Goal: Task Accomplishment & Management: Use online tool/utility

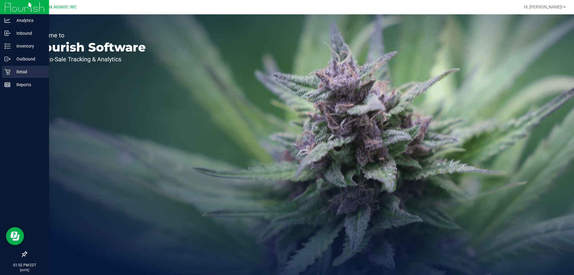
click at [8, 68] on div "Retail" at bounding box center [25, 72] width 47 height 12
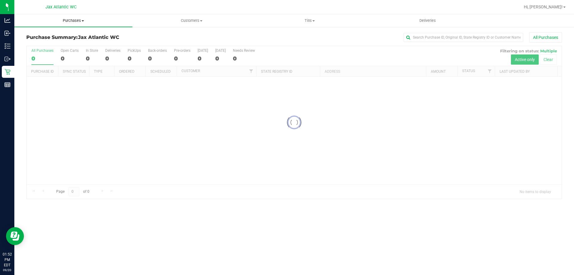
click at [81, 19] on span "Purchases" at bounding box center [73, 20] width 118 height 5
click at [56, 44] on li "Fulfillment" at bounding box center [73, 43] width 118 height 7
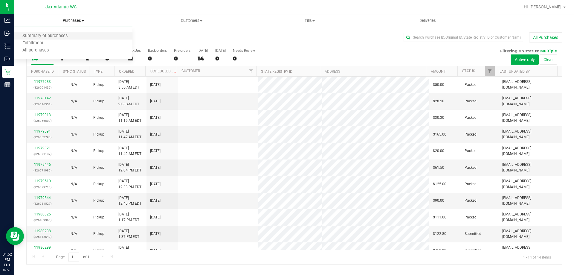
click at [53, 39] on li "Summary of purchases" at bounding box center [73, 36] width 118 height 7
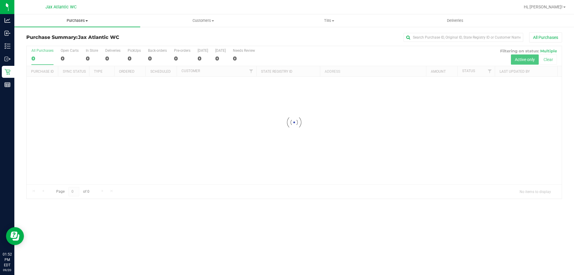
click at [71, 21] on span "Purchases" at bounding box center [77, 20] width 126 height 5
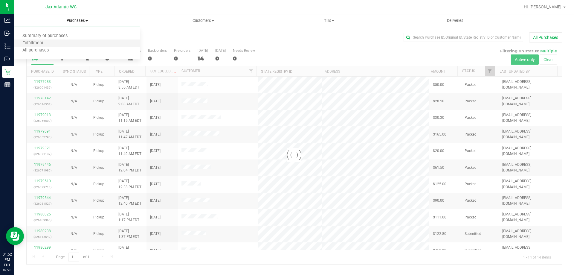
click at [38, 40] on li "Fulfillment" at bounding box center [77, 43] width 126 height 7
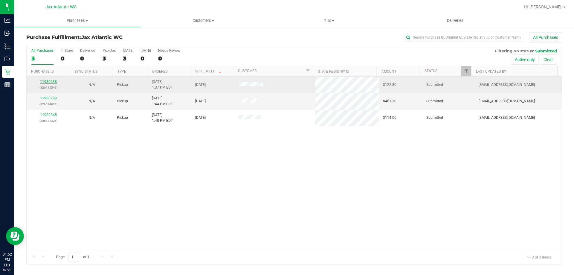
click at [43, 80] on link "11980238" at bounding box center [48, 82] width 17 height 4
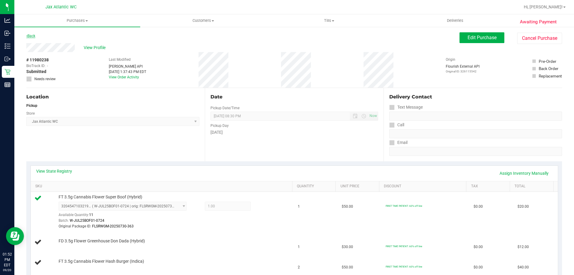
click at [33, 34] on link "Back" at bounding box center [30, 36] width 9 height 4
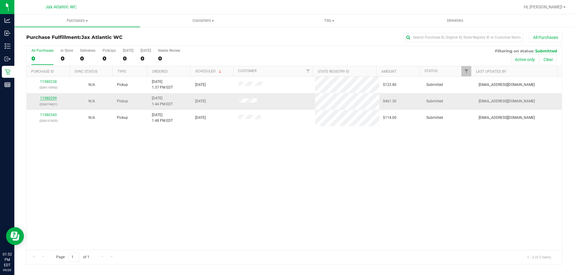
click at [54, 97] on link "11980299" at bounding box center [48, 98] width 17 height 4
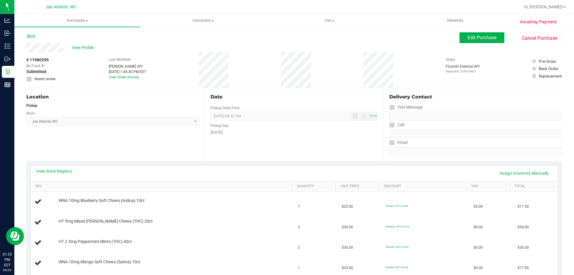
click at [33, 36] on link "Back" at bounding box center [30, 36] width 9 height 4
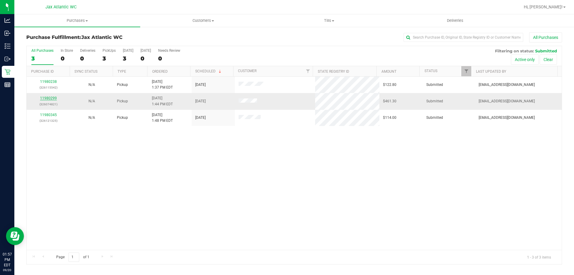
click at [54, 99] on link "11980299" at bounding box center [48, 98] width 17 height 4
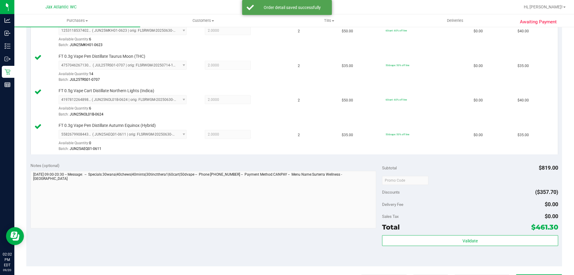
scroll to position [479, 0]
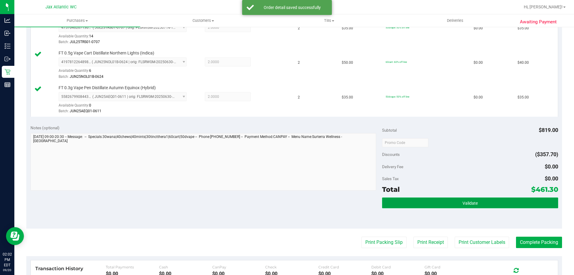
click at [456, 200] on button "Validate" at bounding box center [470, 202] width 176 height 11
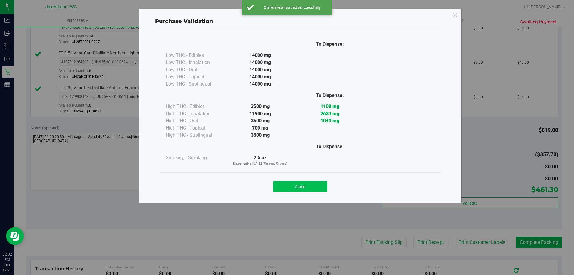
click at [298, 181] on button "Close" at bounding box center [300, 186] width 54 height 11
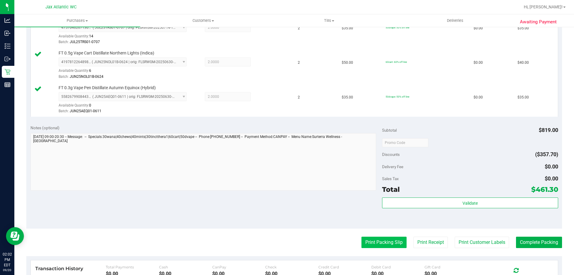
click at [371, 243] on button "Print Packing Slip" at bounding box center [384, 242] width 45 height 11
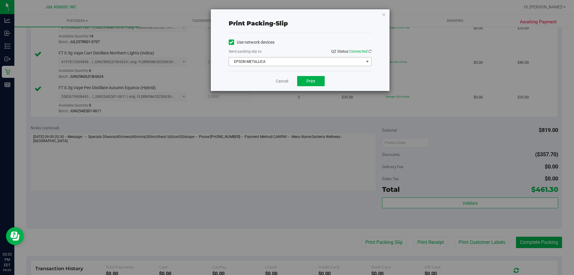
click at [274, 62] on span "EPSON-METALLICA" at bounding box center [296, 61] width 135 height 8
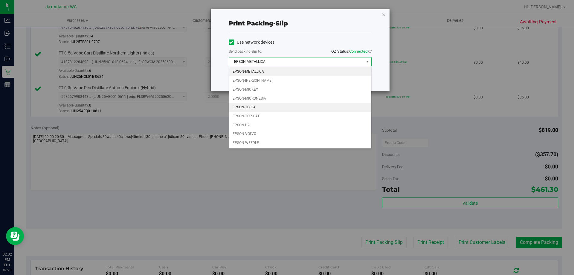
click at [250, 109] on li "EPSON-TESLA" at bounding box center [300, 107] width 142 height 9
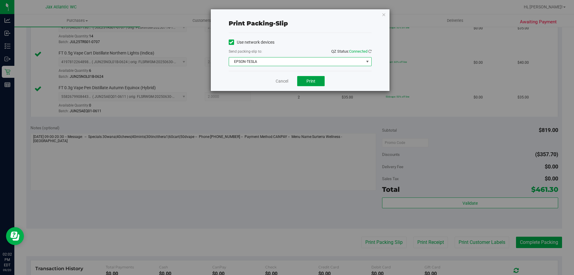
click at [315, 83] on button "Print" at bounding box center [311, 81] width 28 height 10
click at [285, 83] on link "Cancel" at bounding box center [282, 81] width 13 height 6
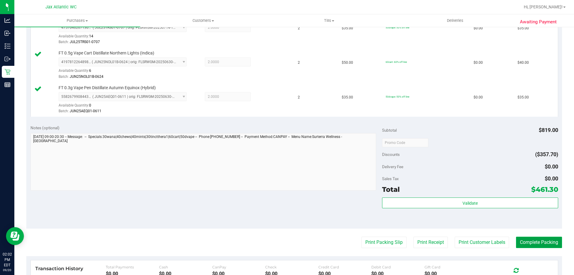
click at [543, 244] on button "Complete Packing" at bounding box center [539, 242] width 46 height 11
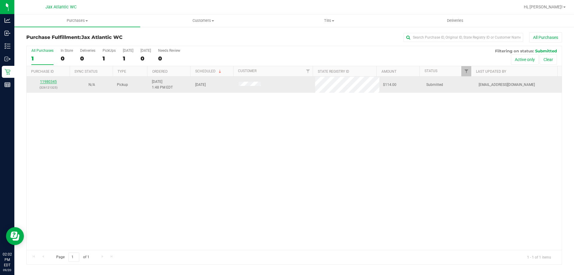
click at [47, 80] on link "11980345" at bounding box center [48, 82] width 17 height 4
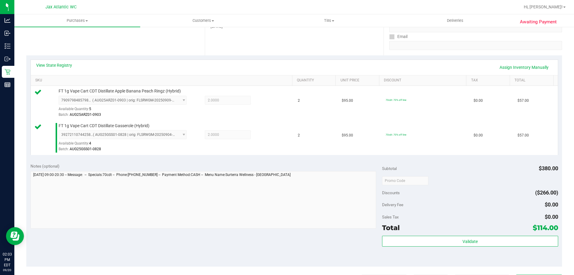
scroll to position [150, 0]
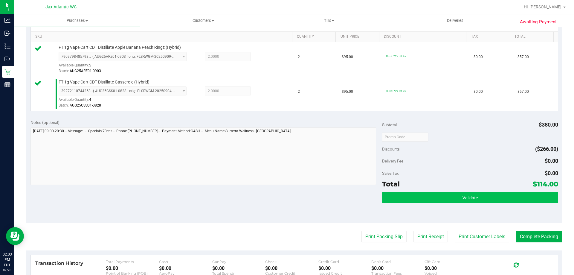
drag, startPoint x: 477, startPoint y: 205, endPoint x: 478, endPoint y: 201, distance: 4.1
click at [477, 205] on div "Validate" at bounding box center [470, 205] width 176 height 27
click at [478, 200] on button "Validate" at bounding box center [470, 197] width 176 height 11
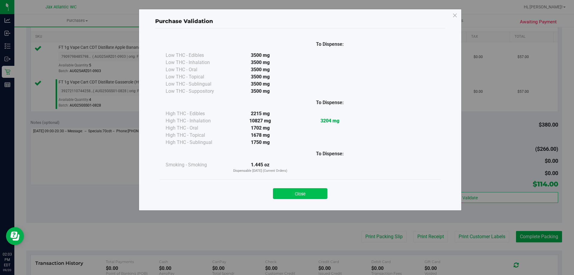
click at [303, 190] on button "Close" at bounding box center [300, 193] width 54 height 11
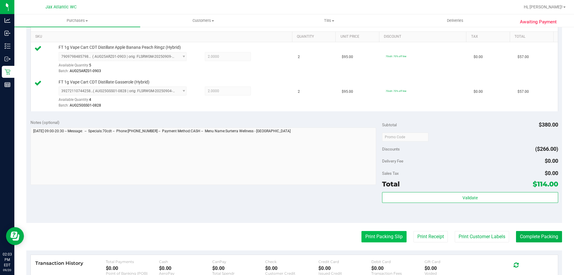
click at [384, 233] on button "Print Packing Slip" at bounding box center [384, 236] width 45 height 11
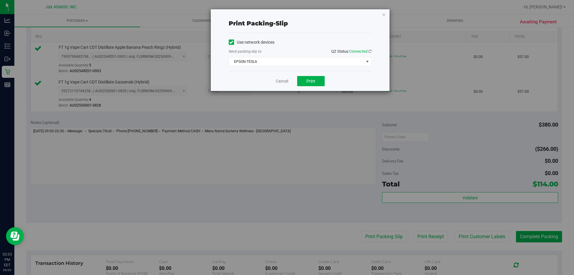
click at [309, 88] on div "Cancel Print" at bounding box center [300, 81] width 143 height 20
click at [311, 82] on span "Print" at bounding box center [311, 81] width 9 height 5
click at [282, 80] on link "Cancel" at bounding box center [282, 81] width 13 height 6
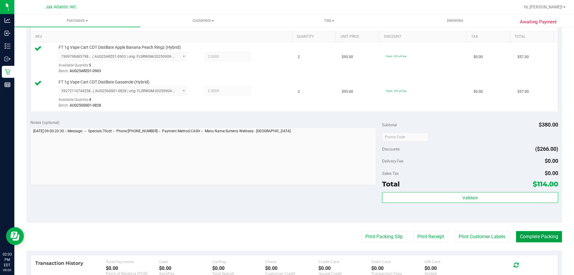
click at [518, 235] on button "Complete Packing" at bounding box center [539, 236] width 46 height 11
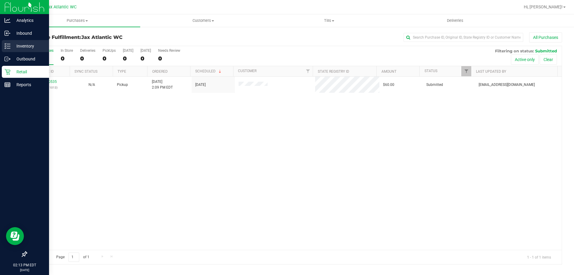
click at [15, 47] on p "Inventory" at bounding box center [28, 45] width 36 height 7
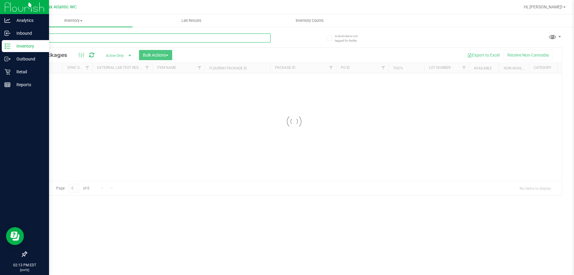
click at [57, 39] on input "text" at bounding box center [148, 38] width 244 height 9
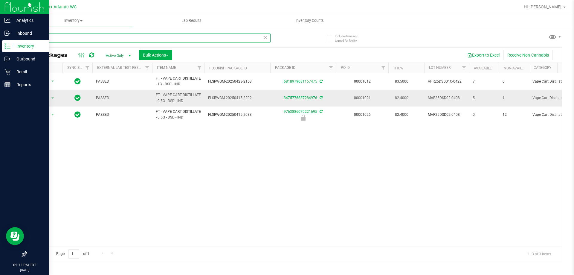
type input "dsd"
click at [42, 99] on span "Action" at bounding box center [41, 98] width 16 height 8
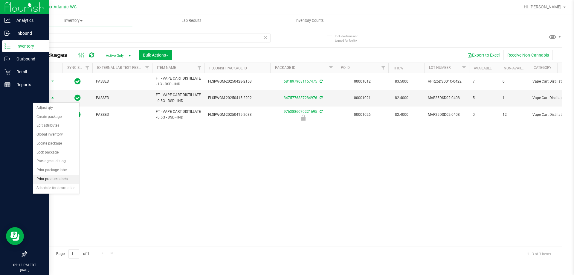
click at [45, 179] on li "Print product labels" at bounding box center [56, 179] width 46 height 9
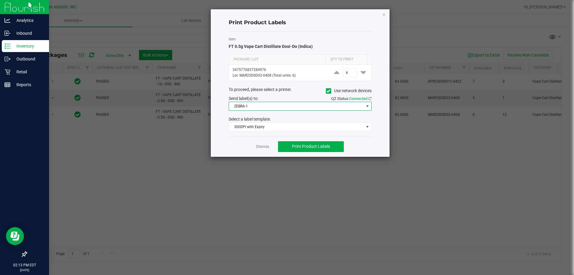
click at [271, 105] on span "ZEBRA-1" at bounding box center [296, 106] width 135 height 8
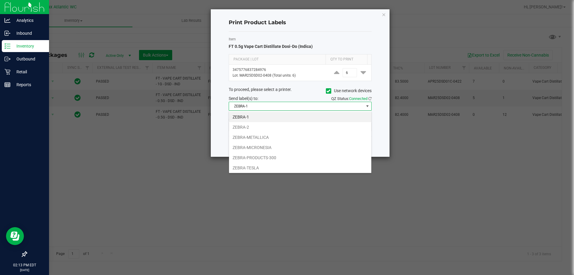
scroll to position [9, 143]
click at [255, 167] on li "ZEBRA-TESLA" at bounding box center [300, 168] width 142 height 10
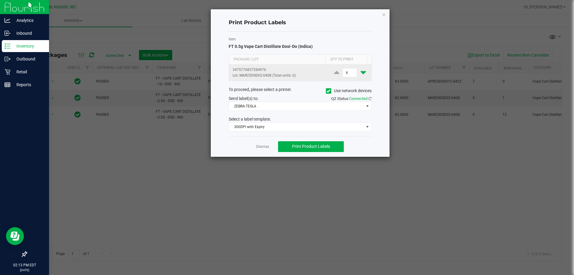
click at [361, 73] on icon at bounding box center [363, 72] width 5 height 7
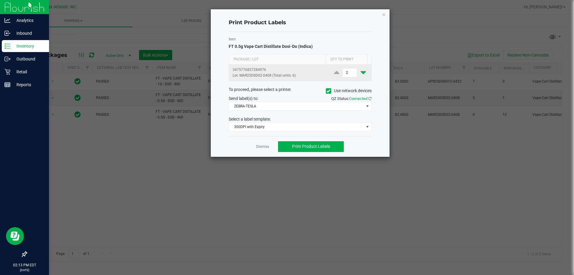
type input "1"
drag, startPoint x: 308, startPoint y: 148, endPoint x: 315, endPoint y: 156, distance: 10.0
click at [308, 148] on span "Print Product Labels" at bounding box center [311, 146] width 38 height 5
click at [266, 146] on link "Dismiss" at bounding box center [262, 146] width 13 height 5
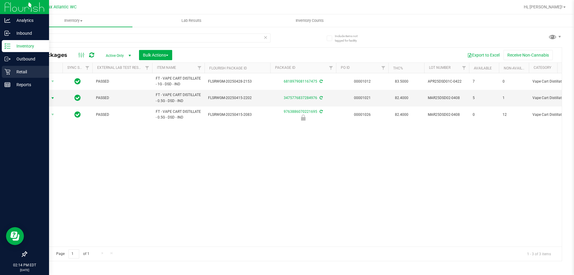
click at [4, 70] on div "Retail" at bounding box center [25, 72] width 47 height 12
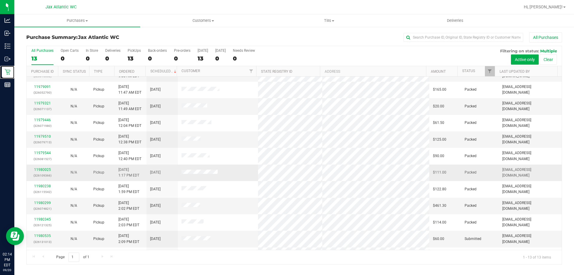
scroll to position [42, 0]
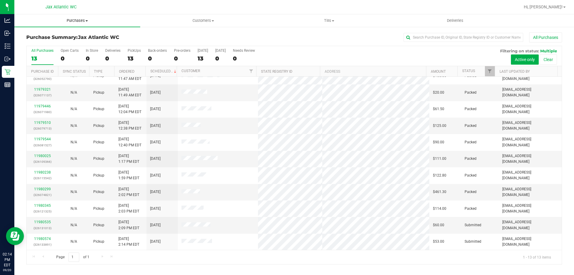
click at [85, 18] on span "Purchases" at bounding box center [77, 20] width 126 height 5
click at [57, 45] on li "Fulfillment" at bounding box center [77, 43] width 126 height 7
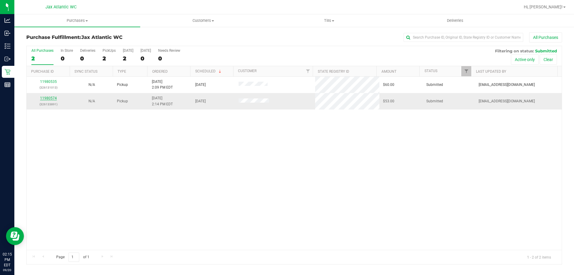
click at [54, 98] on link "11980574" at bounding box center [48, 98] width 17 height 4
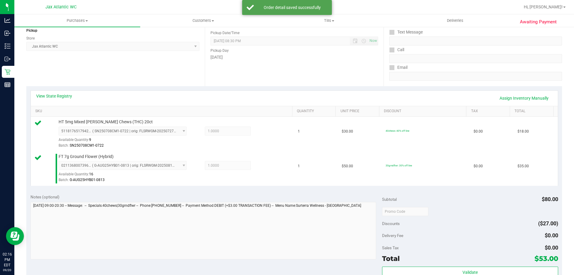
scroll to position [120, 0]
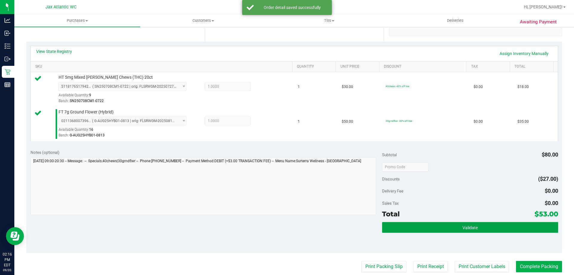
click at [465, 227] on span "Validate" at bounding box center [470, 227] width 15 height 5
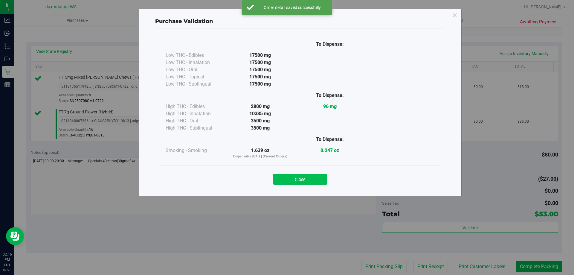
click at [310, 180] on button "Close" at bounding box center [300, 179] width 54 height 11
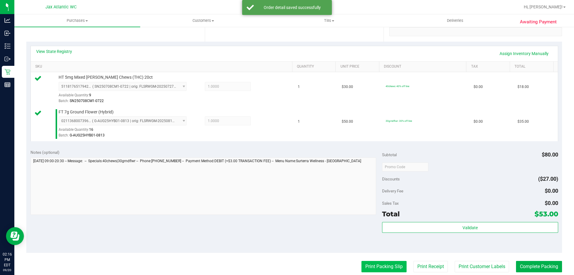
click at [399, 270] on button "Print Packing Slip" at bounding box center [384, 266] width 45 height 11
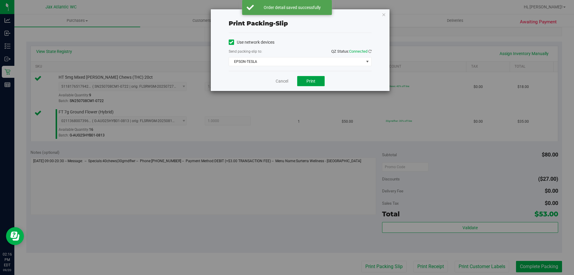
click at [305, 84] on button "Print" at bounding box center [311, 81] width 28 height 10
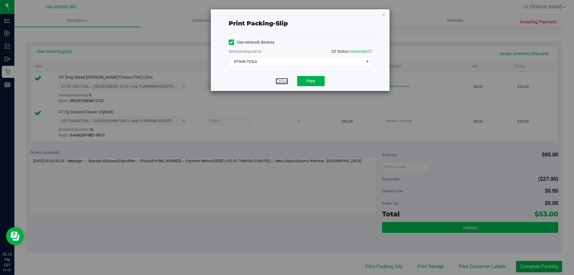
drag, startPoint x: 285, startPoint y: 82, endPoint x: 513, endPoint y: 222, distance: 267.2
click at [285, 82] on link "Cancel" at bounding box center [282, 81] width 13 height 6
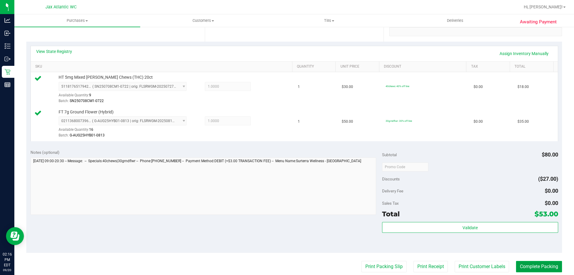
click at [554, 263] on button "Complete Packing" at bounding box center [539, 266] width 46 height 11
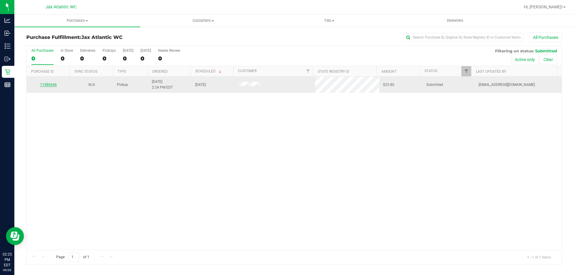
click at [46, 83] on link "11980646" at bounding box center [48, 85] width 17 height 4
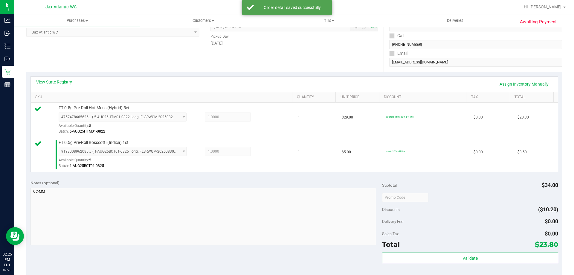
scroll to position [150, 0]
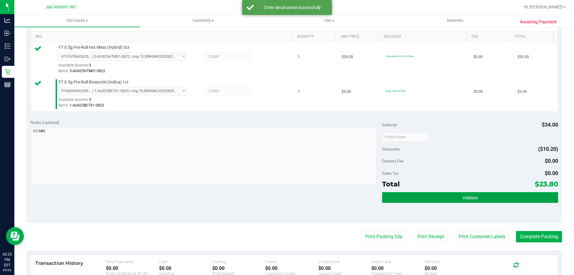
click at [488, 199] on button "Validate" at bounding box center [470, 197] width 176 height 11
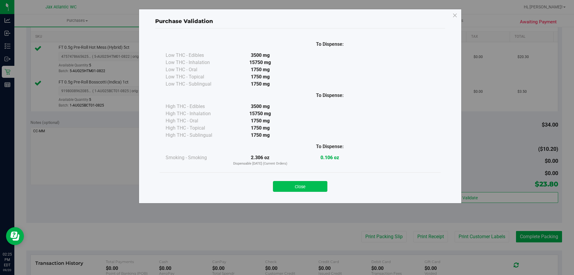
click at [300, 186] on button "Close" at bounding box center [300, 186] width 54 height 11
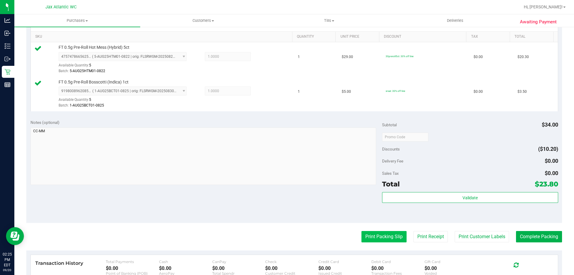
click at [370, 235] on button "Print Packing Slip" at bounding box center [384, 236] width 45 height 11
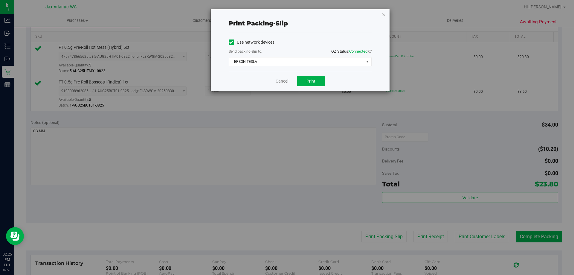
click at [309, 86] on div "Cancel Print" at bounding box center [300, 81] width 143 height 20
click at [309, 82] on span "Print" at bounding box center [311, 81] width 9 height 5
click at [280, 83] on link "Cancel" at bounding box center [282, 81] width 13 height 6
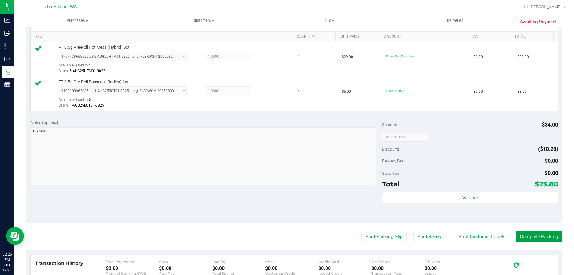
click at [531, 236] on button "Complete Packing" at bounding box center [539, 236] width 46 height 11
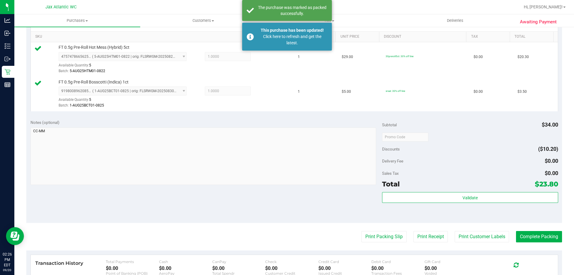
drag, startPoint x: 527, startPoint y: 232, endPoint x: 266, endPoint y: 213, distance: 261.5
click at [266, 213] on div "Notes (optional) Subtotal $34.00 Discounts ($10.20) Delivery Fee $0.00 Sales Ta…" at bounding box center [294, 169] width 536 height 108
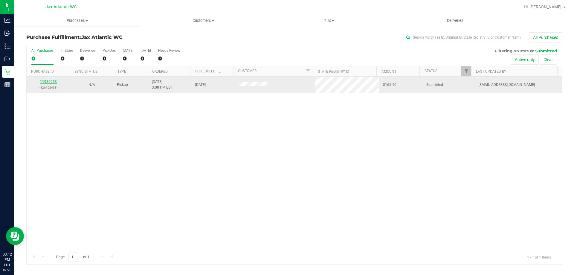
click at [48, 82] on link "11980953" at bounding box center [48, 82] width 17 height 4
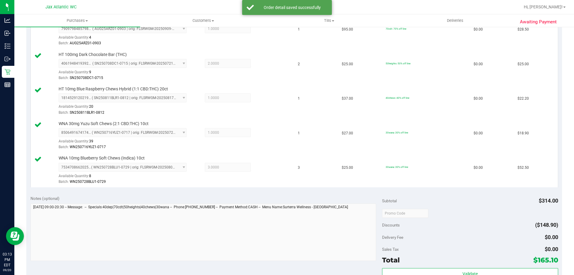
scroll to position [239, 0]
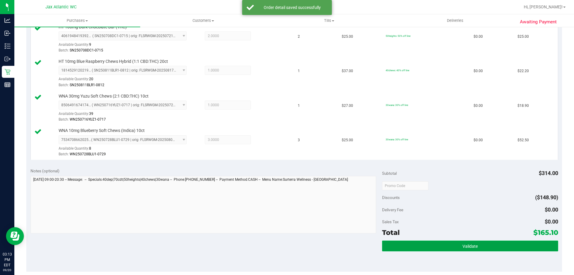
click at [482, 243] on button "Validate" at bounding box center [470, 245] width 176 height 11
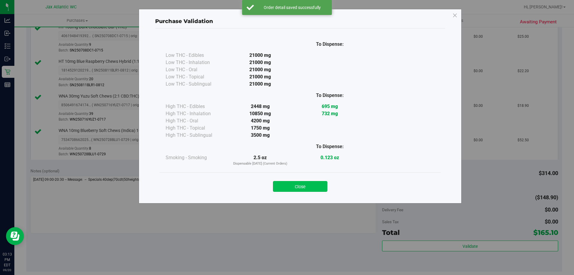
click at [296, 183] on button "Close" at bounding box center [300, 186] width 54 height 11
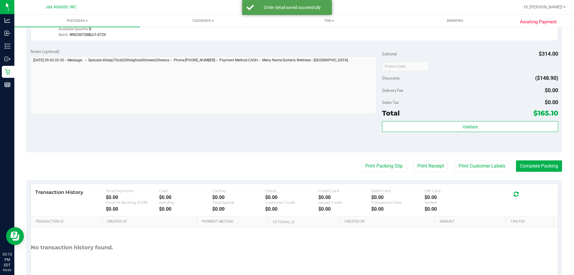
scroll to position [359, 0]
click at [381, 162] on button "Print Packing Slip" at bounding box center [384, 165] width 45 height 11
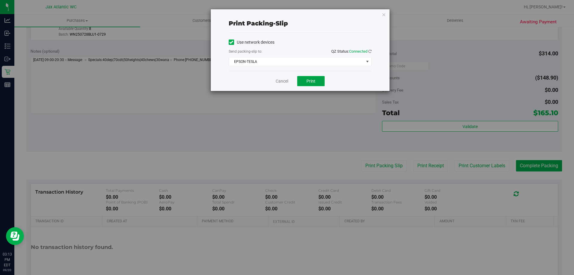
click at [317, 83] on button "Print" at bounding box center [311, 81] width 28 height 10
click at [281, 79] on link "Cancel" at bounding box center [282, 81] width 13 height 6
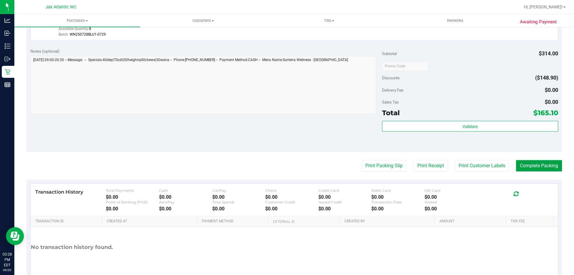
click at [528, 164] on button "Complete Packing" at bounding box center [539, 165] width 46 height 11
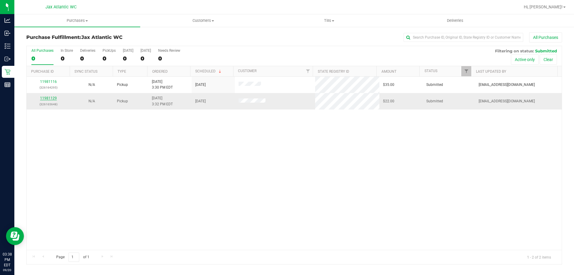
click at [46, 99] on link "11981129" at bounding box center [48, 98] width 17 height 4
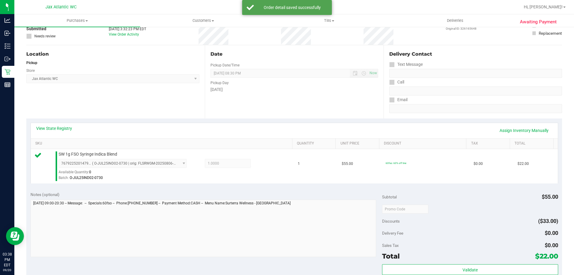
scroll to position [150, 0]
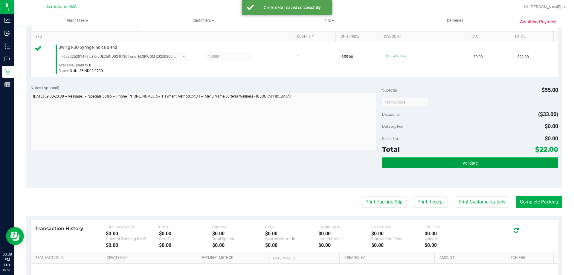
click at [422, 159] on button "Validate" at bounding box center [470, 162] width 176 height 11
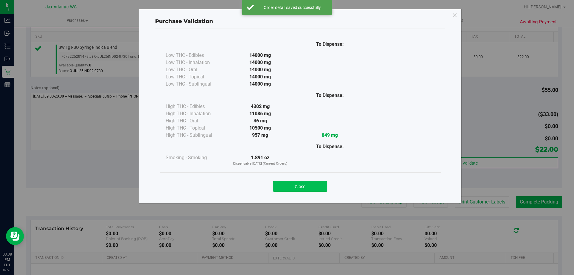
click at [297, 190] on button "Close" at bounding box center [300, 186] width 54 height 11
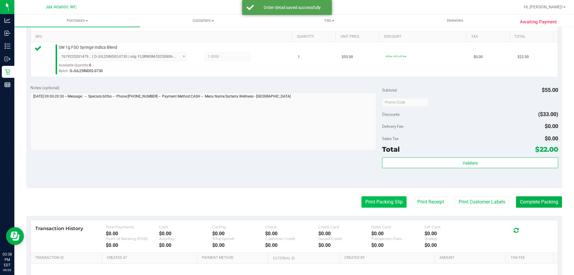
click at [362, 201] on button "Print Packing Slip" at bounding box center [384, 201] width 45 height 11
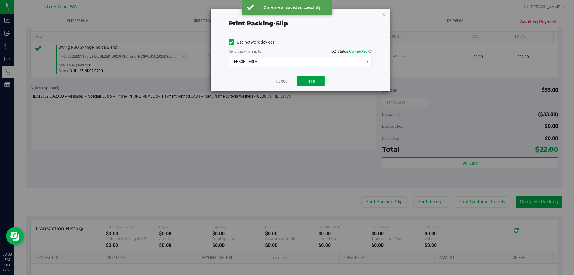
click at [308, 79] on span "Print" at bounding box center [311, 81] width 9 height 5
click at [384, 15] on icon "button" at bounding box center [384, 14] width 4 height 7
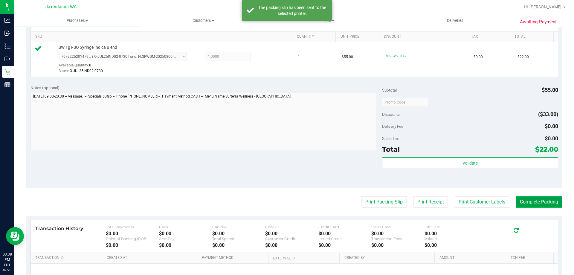
click at [528, 202] on button "Complete Packing" at bounding box center [539, 201] width 46 height 11
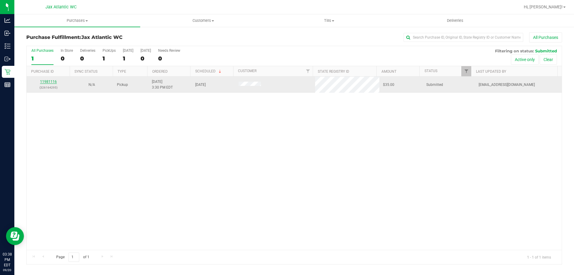
click at [53, 80] on link "11981116" at bounding box center [48, 82] width 17 height 4
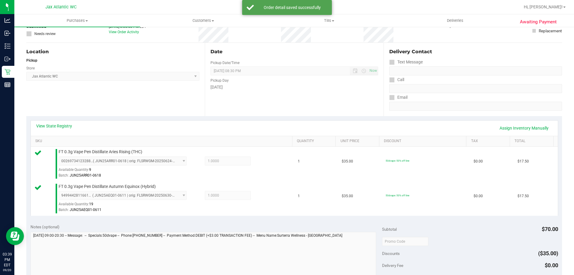
scroll to position [90, 0]
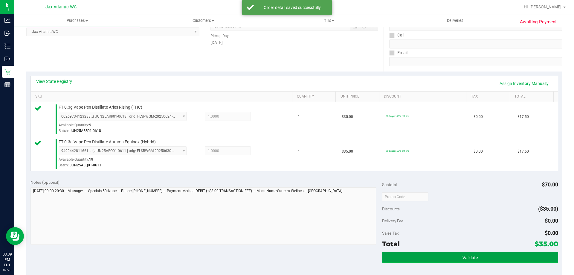
click at [408, 257] on button "Validate" at bounding box center [470, 257] width 176 height 11
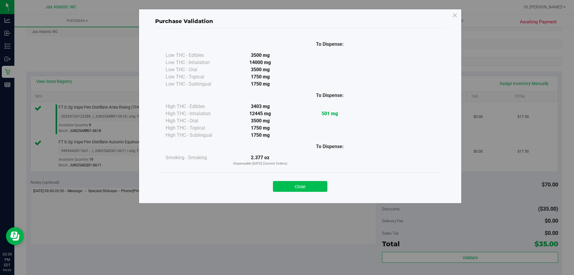
click at [310, 185] on button "Close" at bounding box center [300, 186] width 54 height 11
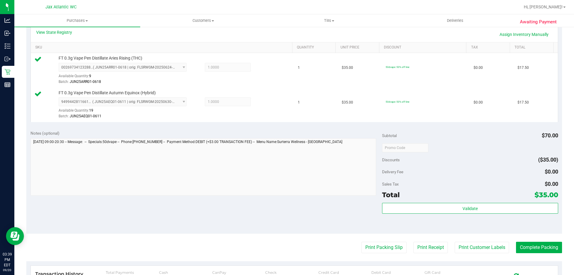
scroll to position [179, 0]
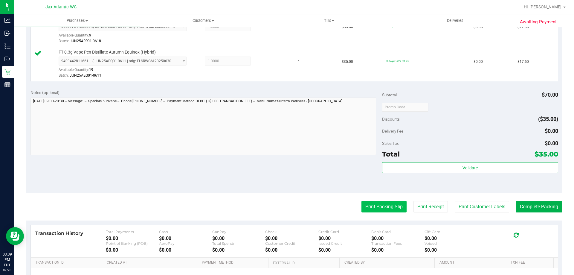
click at [381, 208] on button "Print Packing Slip" at bounding box center [384, 206] width 45 height 11
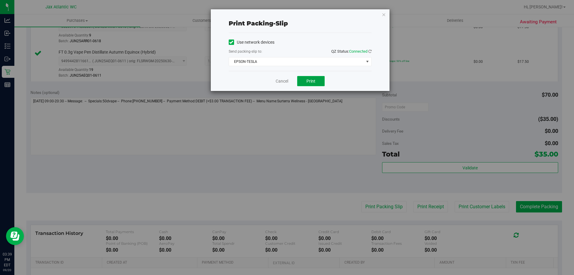
click at [300, 79] on button "Print" at bounding box center [311, 81] width 28 height 10
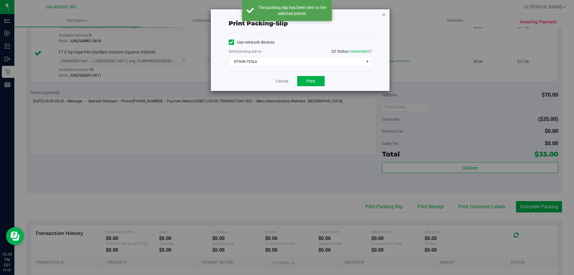
click at [383, 15] on icon "button" at bounding box center [384, 14] width 4 height 7
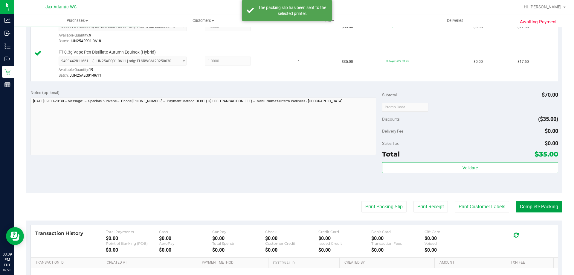
drag, startPoint x: 541, startPoint y: 211, endPoint x: 537, endPoint y: 211, distance: 3.9
click at [541, 210] on button "Complete Packing" at bounding box center [539, 206] width 46 height 11
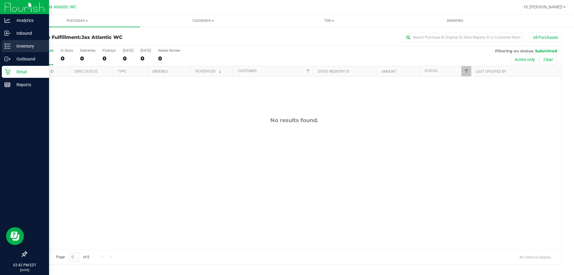
click at [28, 46] on p "Inventory" at bounding box center [28, 45] width 36 height 7
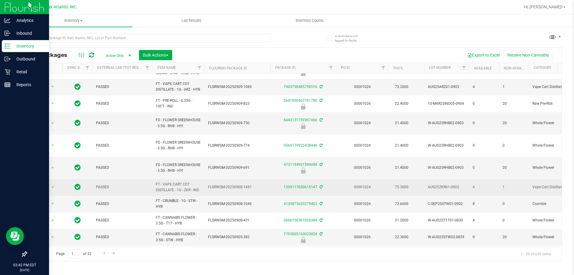
scroll to position [171, 0]
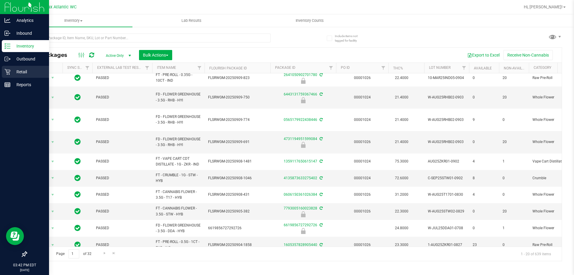
click at [9, 74] on icon at bounding box center [7, 72] width 6 height 6
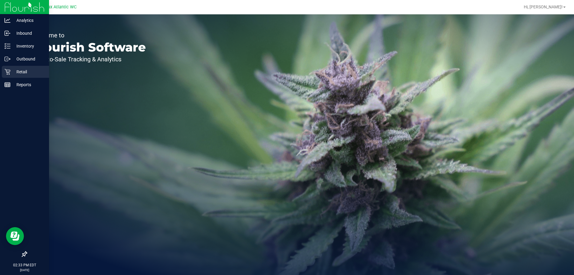
click at [11, 73] on p "Retail" at bounding box center [28, 71] width 36 height 7
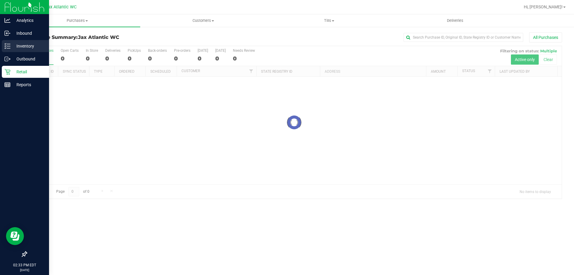
click at [15, 46] on p "Inventory" at bounding box center [28, 45] width 36 height 7
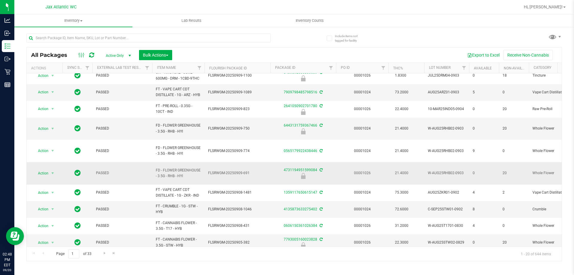
scroll to position [171, 0]
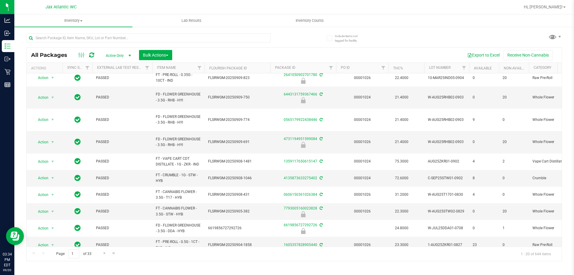
click at [60, 31] on div at bounding box center [160, 37] width 268 height 19
click at [60, 37] on input "text" at bounding box center [148, 38] width 244 height 9
type input "pzt"
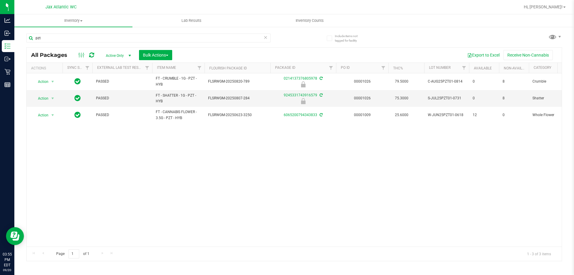
click at [264, 39] on icon at bounding box center [266, 37] width 4 height 7
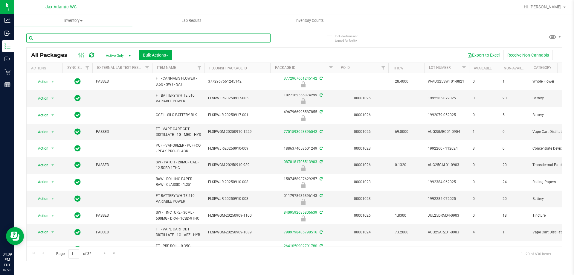
click at [72, 39] on input "text" at bounding box center [148, 38] width 244 height 9
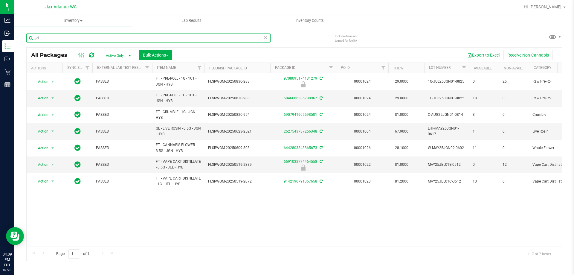
type input "jel"
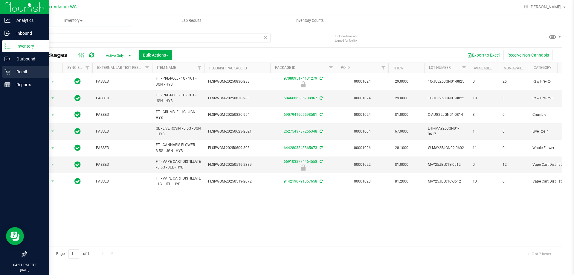
drag, startPoint x: 25, startPoint y: 72, endPoint x: 32, endPoint y: 73, distance: 6.6
click at [26, 72] on p "Retail" at bounding box center [28, 71] width 36 height 7
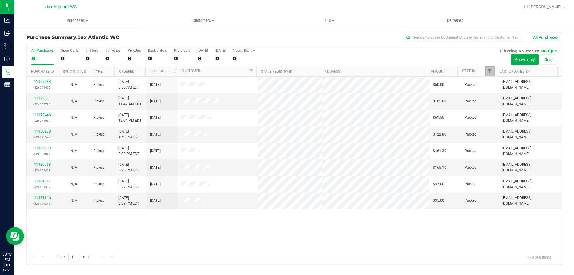
click at [485, 70] on link "Filter" at bounding box center [490, 71] width 10 height 10
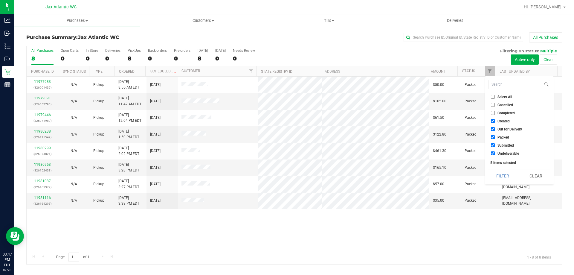
click at [494, 121] on input "Created" at bounding box center [493, 121] width 4 height 4
checkbox input "false"
click at [494, 130] on input "Out for Delivery" at bounding box center [493, 129] width 4 height 4
checkbox input "false"
click at [492, 138] on input "Packed" at bounding box center [493, 137] width 4 height 4
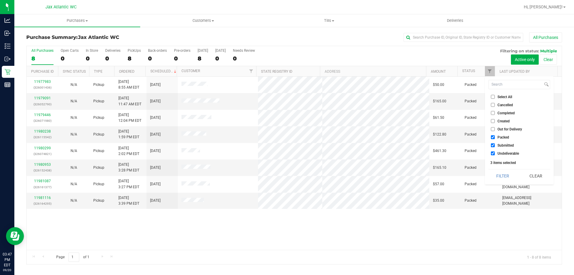
checkbox input "false"
click at [494, 153] on input "Undeliverable" at bounding box center [493, 153] width 4 height 4
checkbox input "false"
click at [503, 173] on button "Filter" at bounding box center [503, 175] width 29 height 13
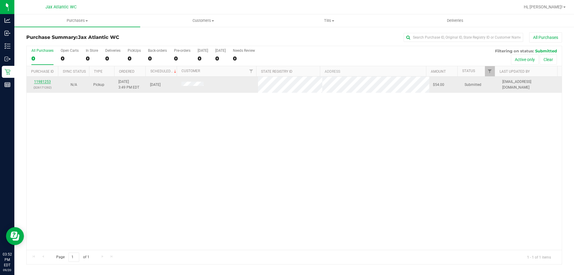
click at [42, 81] on link "11981253" at bounding box center [42, 82] width 17 height 4
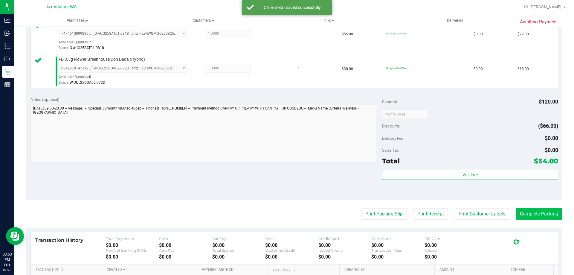
scroll to position [209, 0]
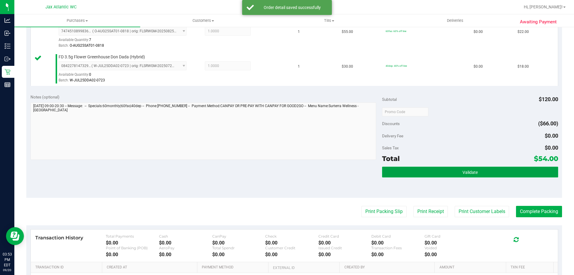
click at [523, 167] on button "Validate" at bounding box center [470, 172] width 176 height 11
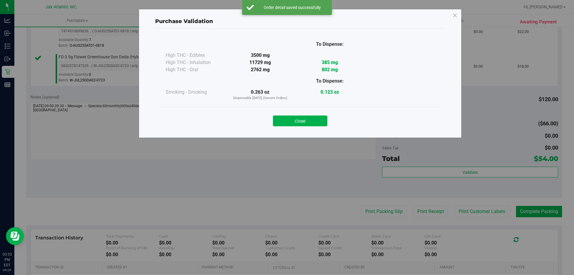
click at [290, 117] on button "Close" at bounding box center [300, 120] width 54 height 11
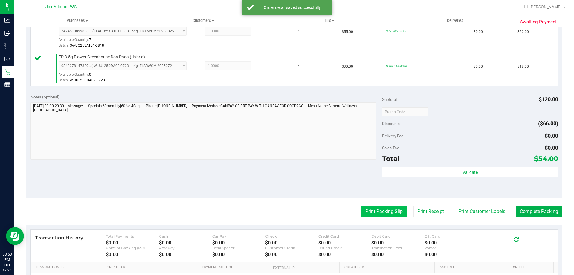
click at [373, 207] on button "Print Packing Slip" at bounding box center [384, 211] width 45 height 11
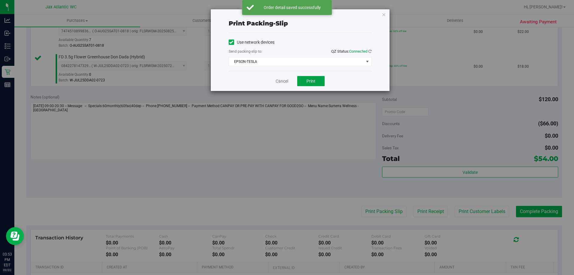
click at [310, 82] on span "Print" at bounding box center [311, 81] width 9 height 5
click at [280, 80] on link "Cancel" at bounding box center [282, 81] width 13 height 6
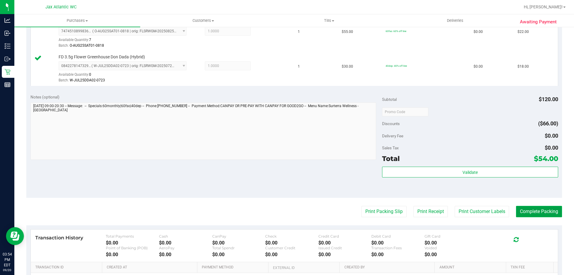
click at [547, 210] on button "Complete Packing" at bounding box center [539, 211] width 46 height 11
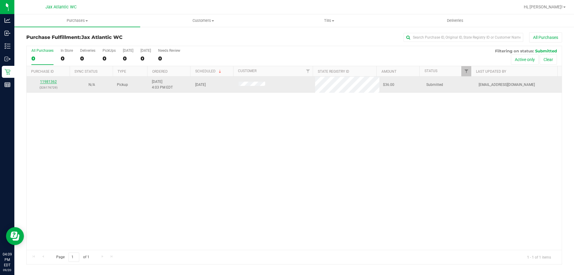
click at [48, 83] on link "11981362" at bounding box center [48, 82] width 17 height 4
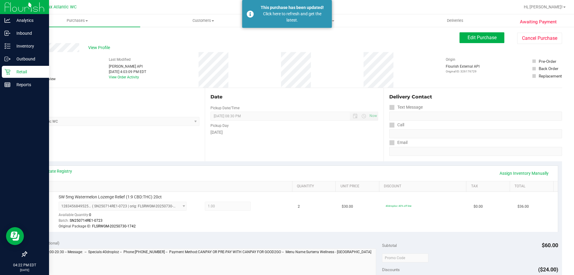
click at [12, 71] on p "Retail" at bounding box center [28, 71] width 36 height 7
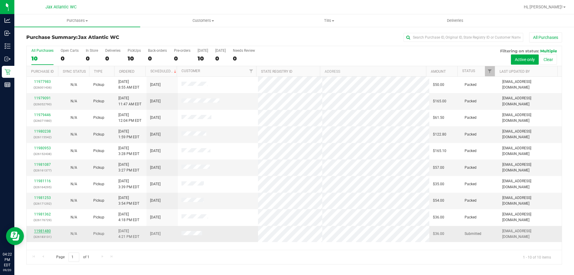
click at [46, 232] on link "11981480" at bounding box center [42, 231] width 17 height 4
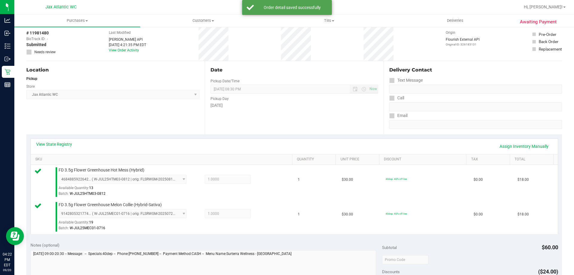
scroll to position [150, 0]
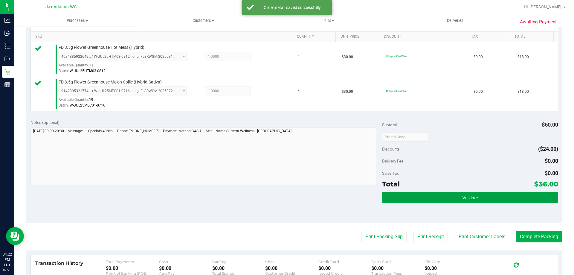
click at [429, 195] on button "Validate" at bounding box center [470, 197] width 176 height 11
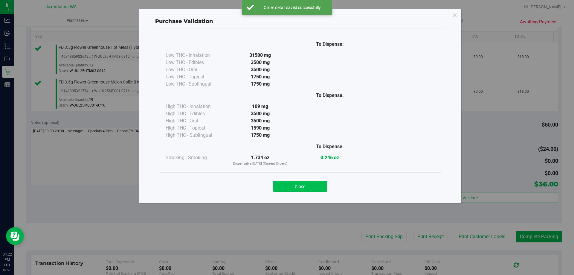
click at [297, 185] on button "Close" at bounding box center [300, 186] width 54 height 11
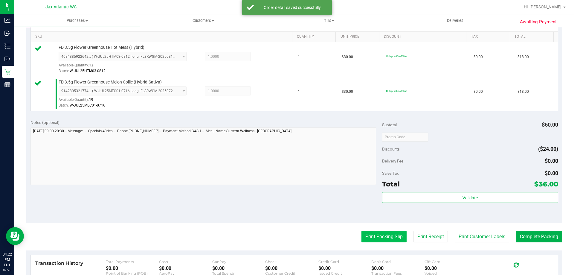
click at [363, 234] on button "Print Packing Slip" at bounding box center [384, 236] width 45 height 11
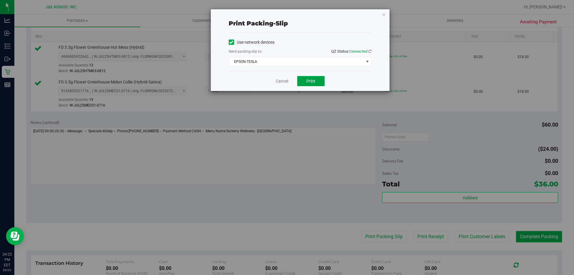
click at [309, 79] on span "Print" at bounding box center [311, 81] width 9 height 5
click at [282, 80] on link "Cancel" at bounding box center [282, 81] width 13 height 6
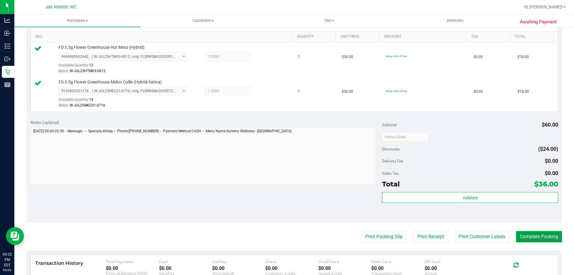
click at [534, 239] on button "Complete Packing" at bounding box center [539, 236] width 46 height 11
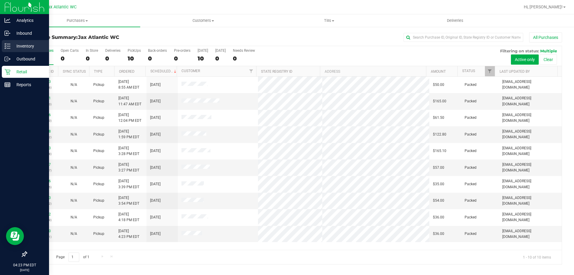
click at [20, 42] on p "Inventory" at bounding box center [28, 45] width 36 height 7
